Goal: Task Accomplishment & Management: Manage account settings

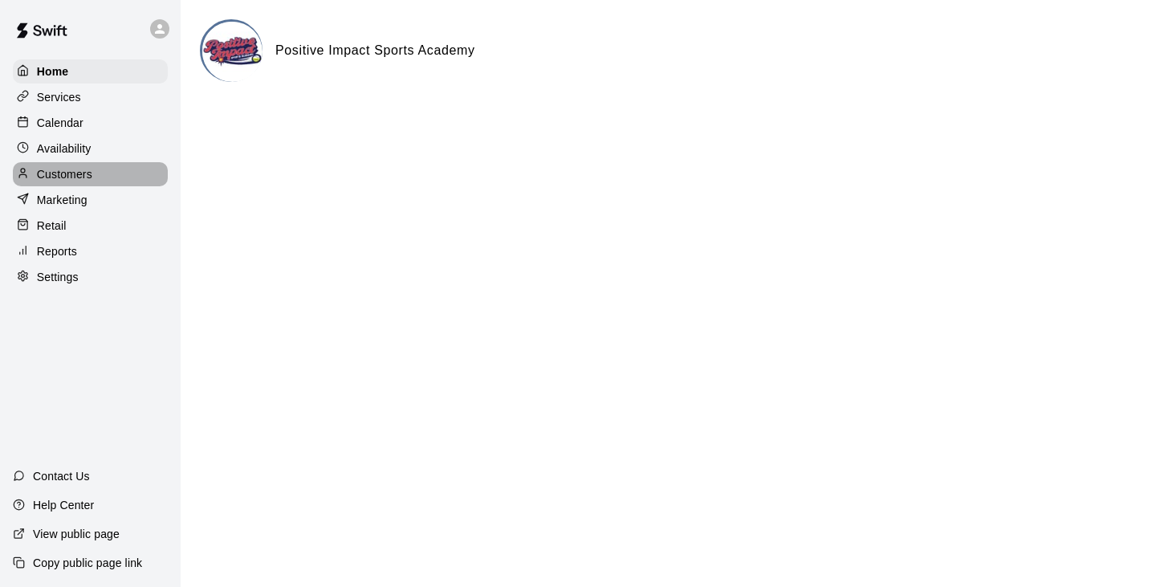
click at [84, 174] on p "Customers" at bounding box center [64, 174] width 55 height 16
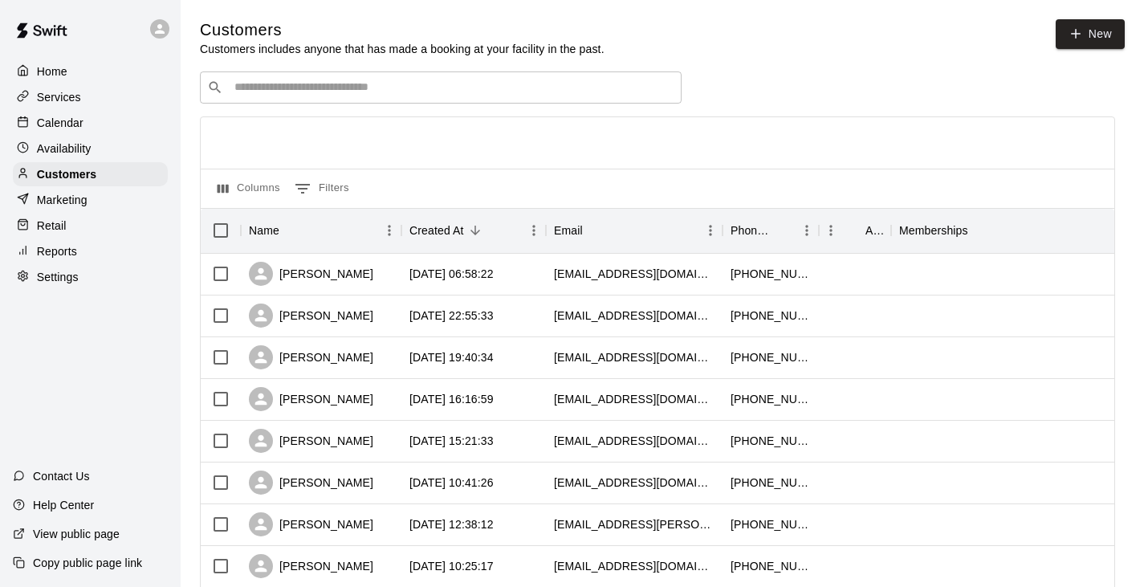
click at [343, 92] on input "Search customers by name or email" at bounding box center [452, 88] width 445 height 16
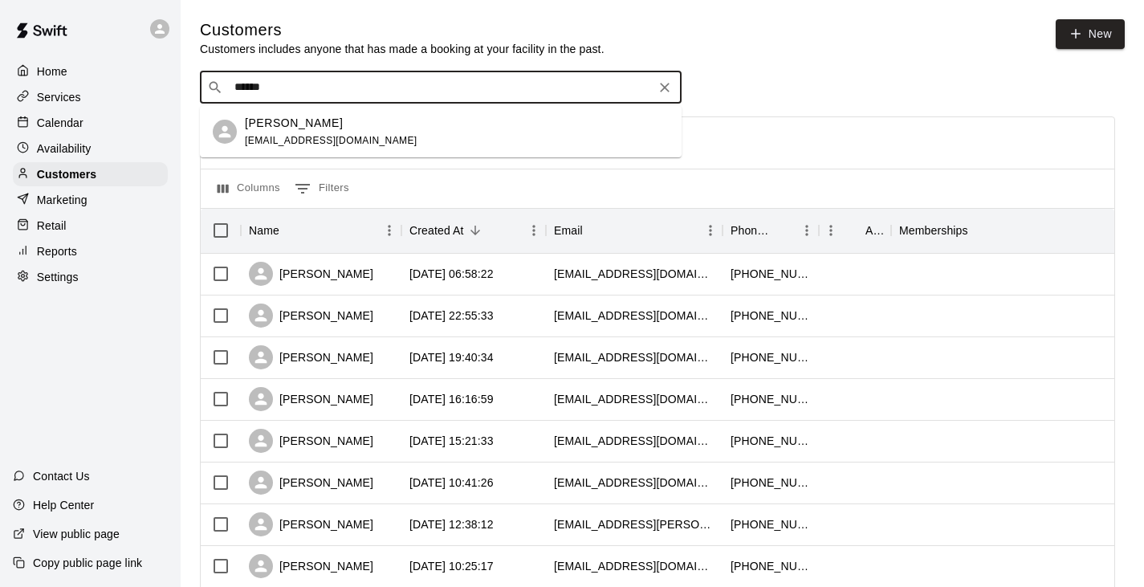
type input "*******"
click at [329, 136] on span "[EMAIL_ADDRESS][DOMAIN_NAME]" at bounding box center [331, 140] width 173 height 11
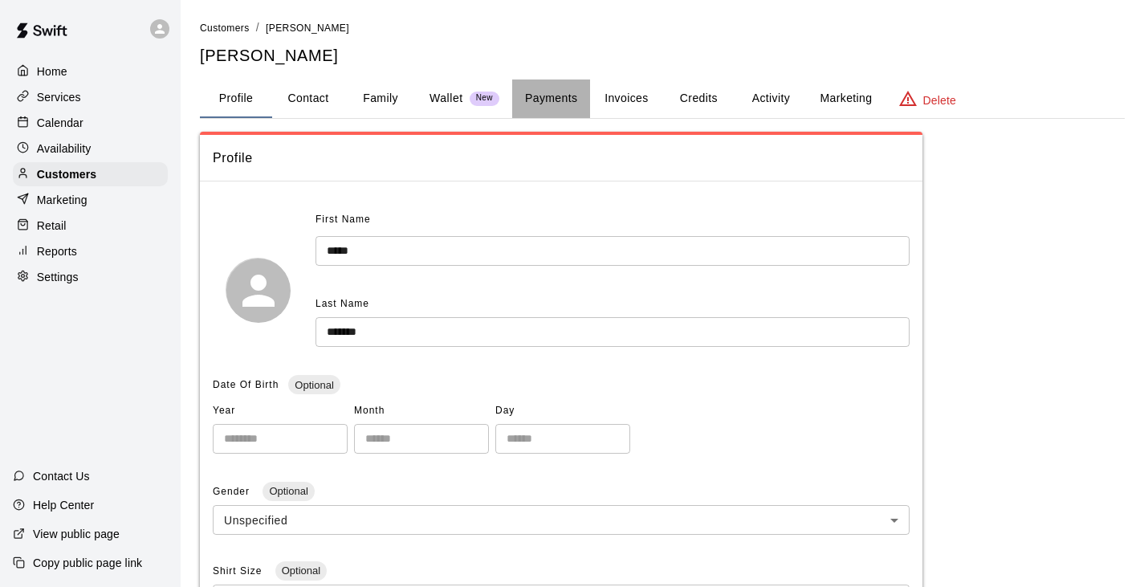
click at [540, 102] on button "Payments" at bounding box center [551, 99] width 78 height 39
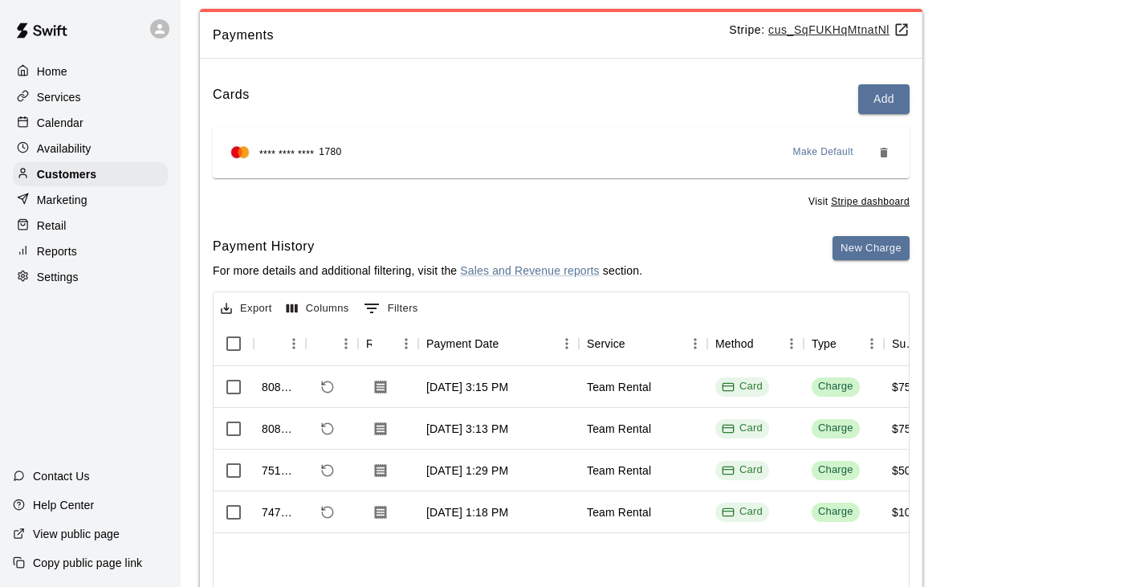
scroll to position [124, 0]
click at [333, 387] on icon "Refund payment" at bounding box center [327, 386] width 14 height 14
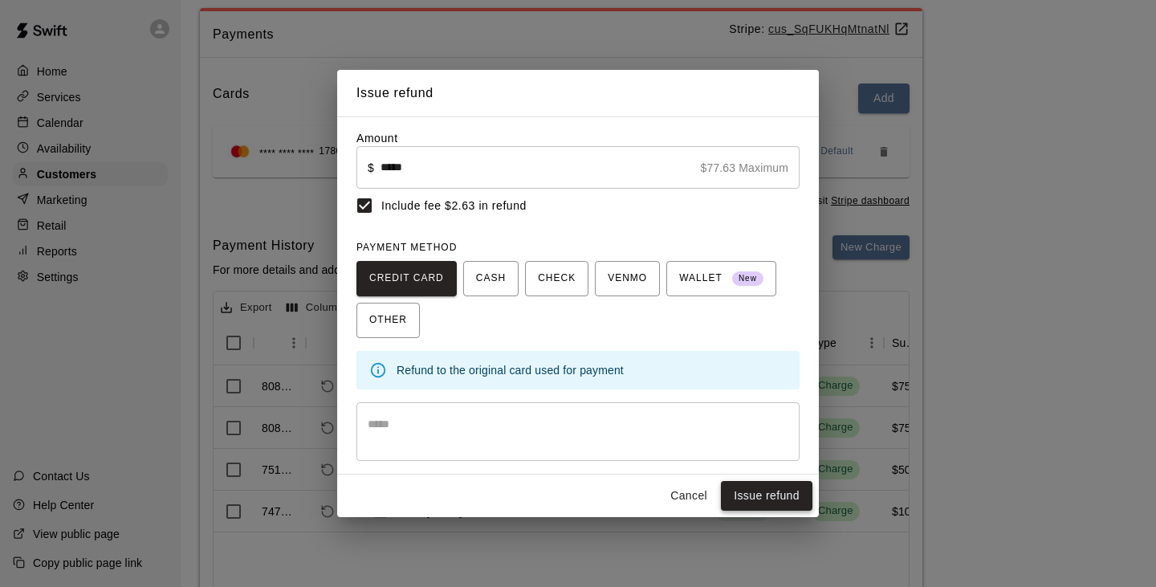
click at [771, 495] on button "Issue refund" at bounding box center [767, 496] width 92 height 30
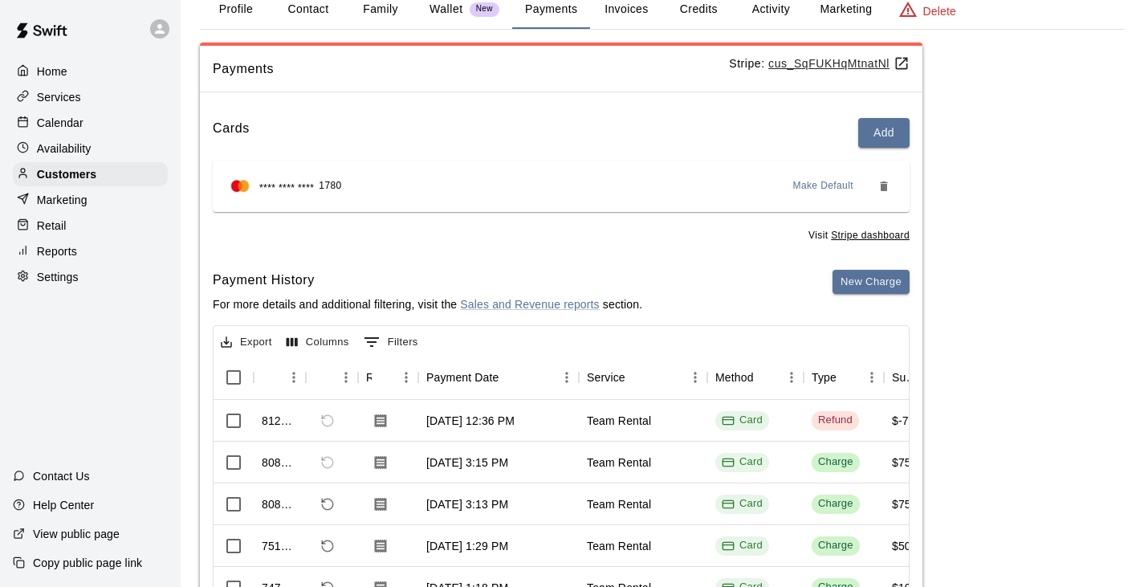
scroll to position [5, 0]
click at [504, 465] on div "[DATE] 3:15 PM" at bounding box center [498, 463] width 161 height 42
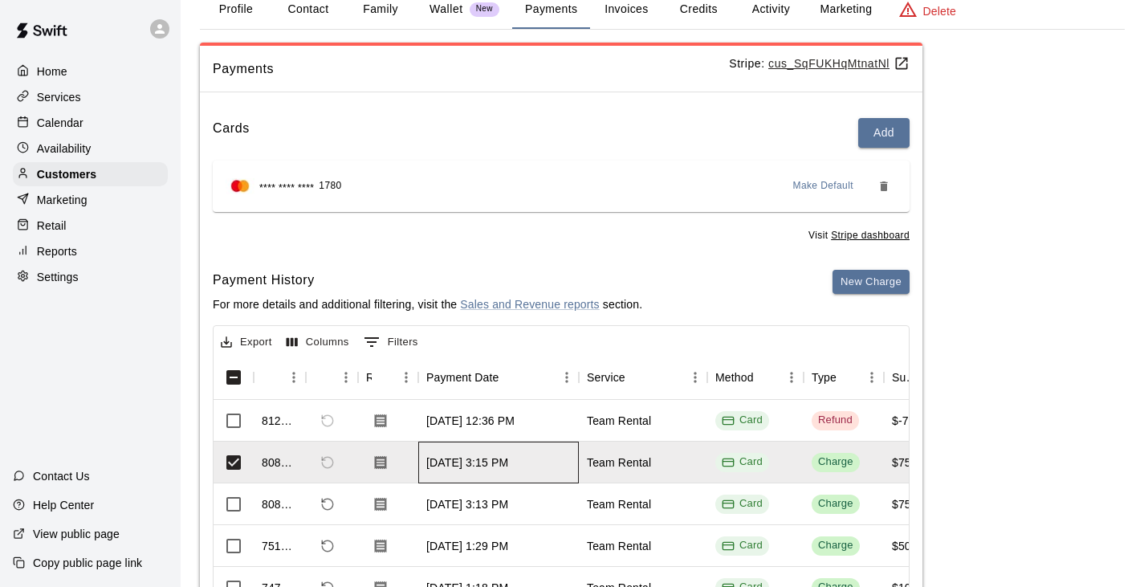
scroll to position [149, 0]
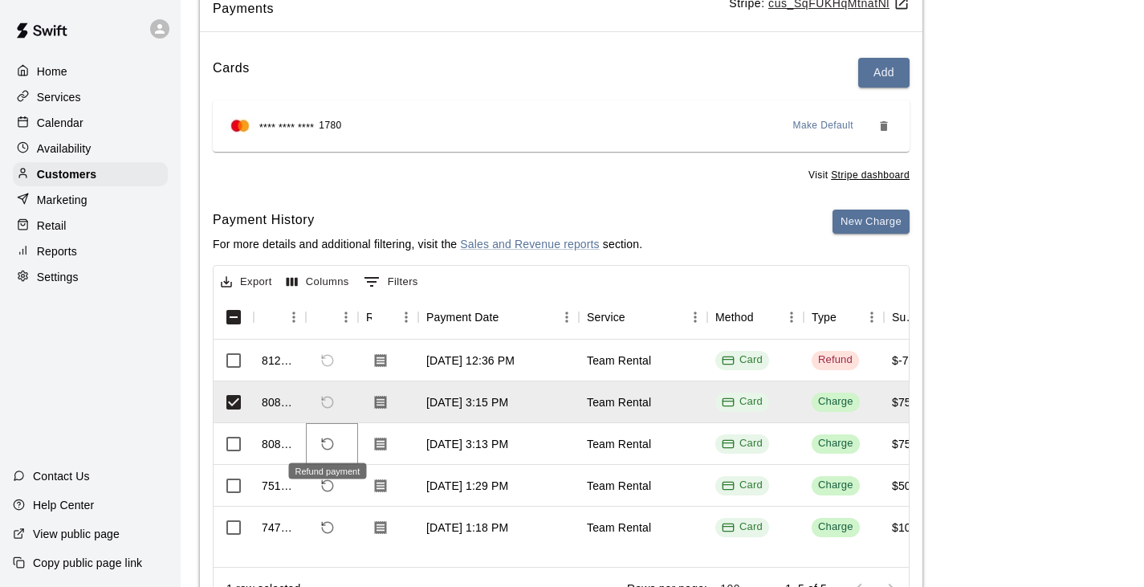
click at [330, 437] on icon "Refund payment" at bounding box center [327, 444] width 14 height 14
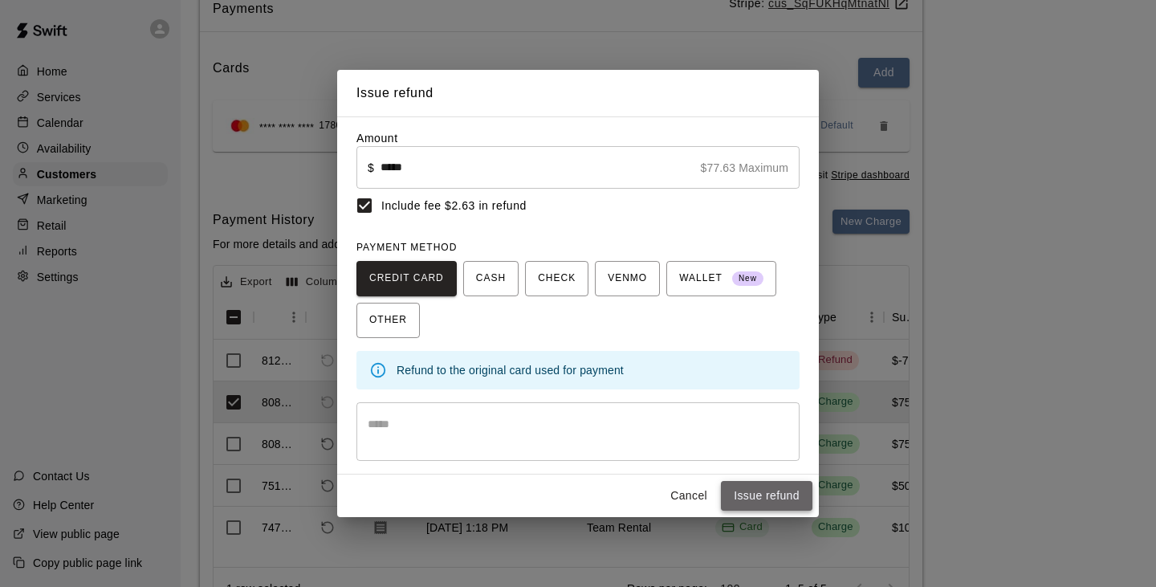
click at [770, 500] on button "Issue refund" at bounding box center [767, 496] width 92 height 30
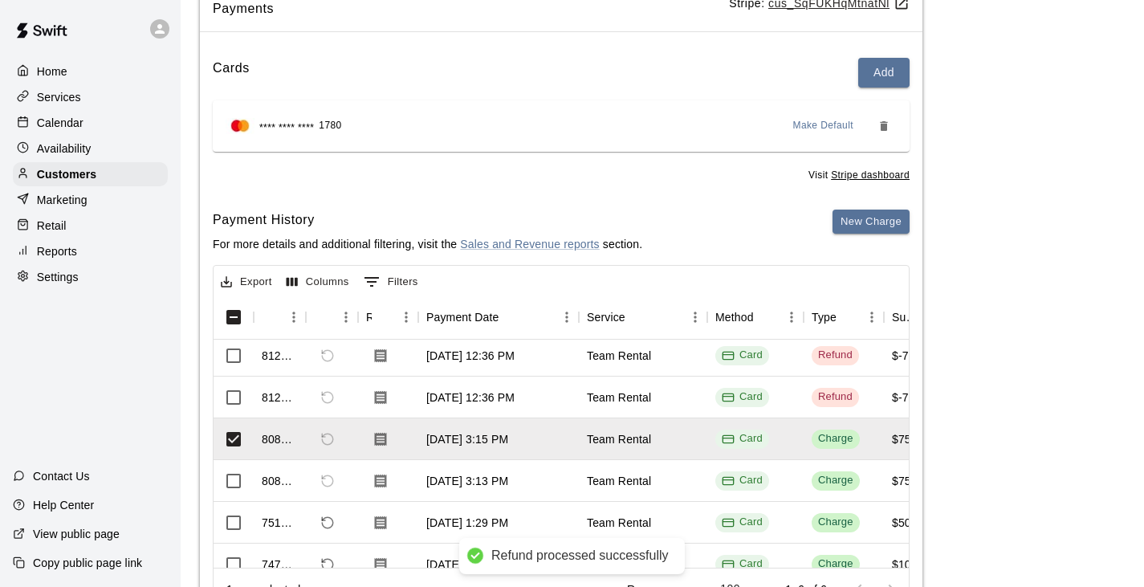
scroll to position [47, 0]
